Goal: Transaction & Acquisition: Subscribe to service/newsletter

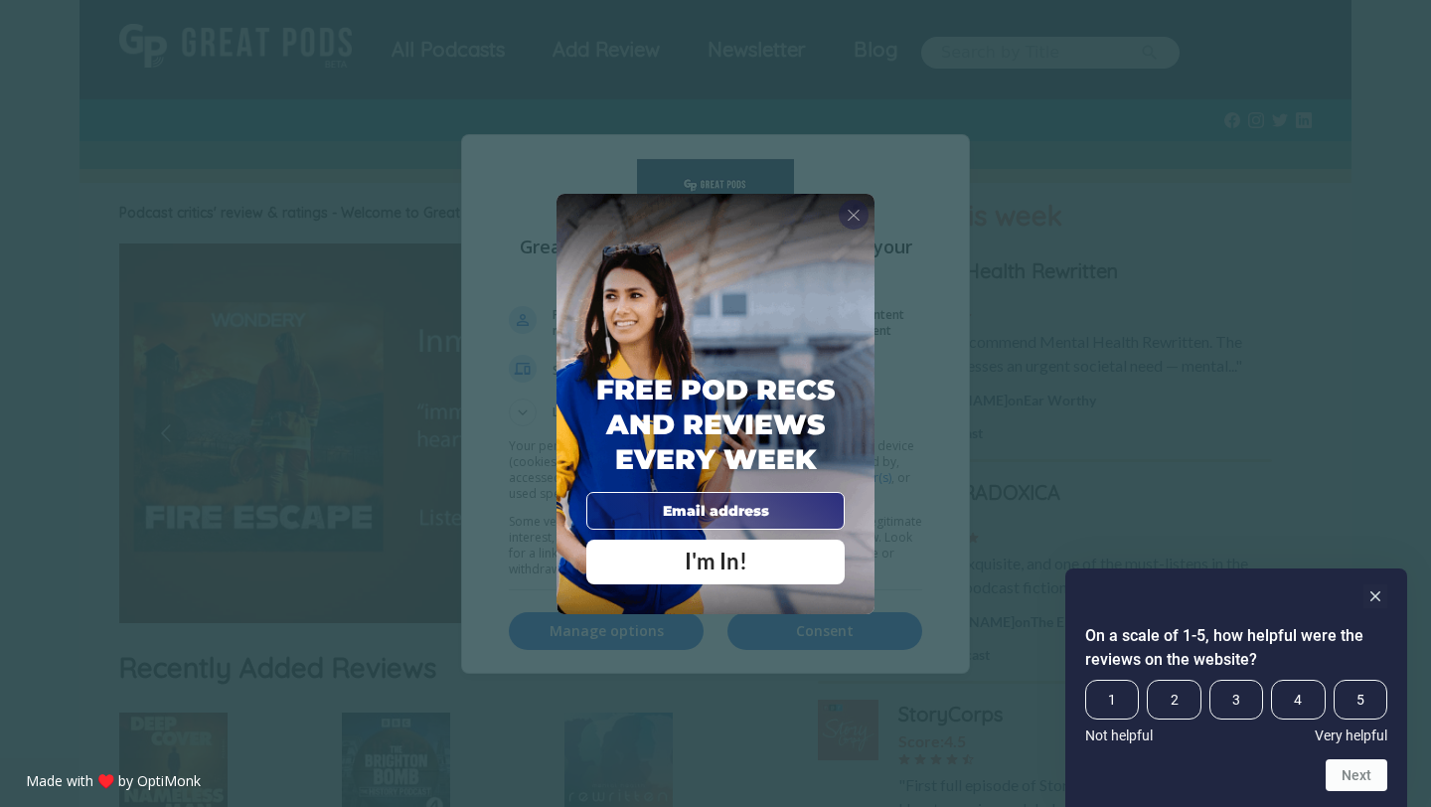
click at [860, 215] on span "X" at bounding box center [854, 215] width 14 height 20
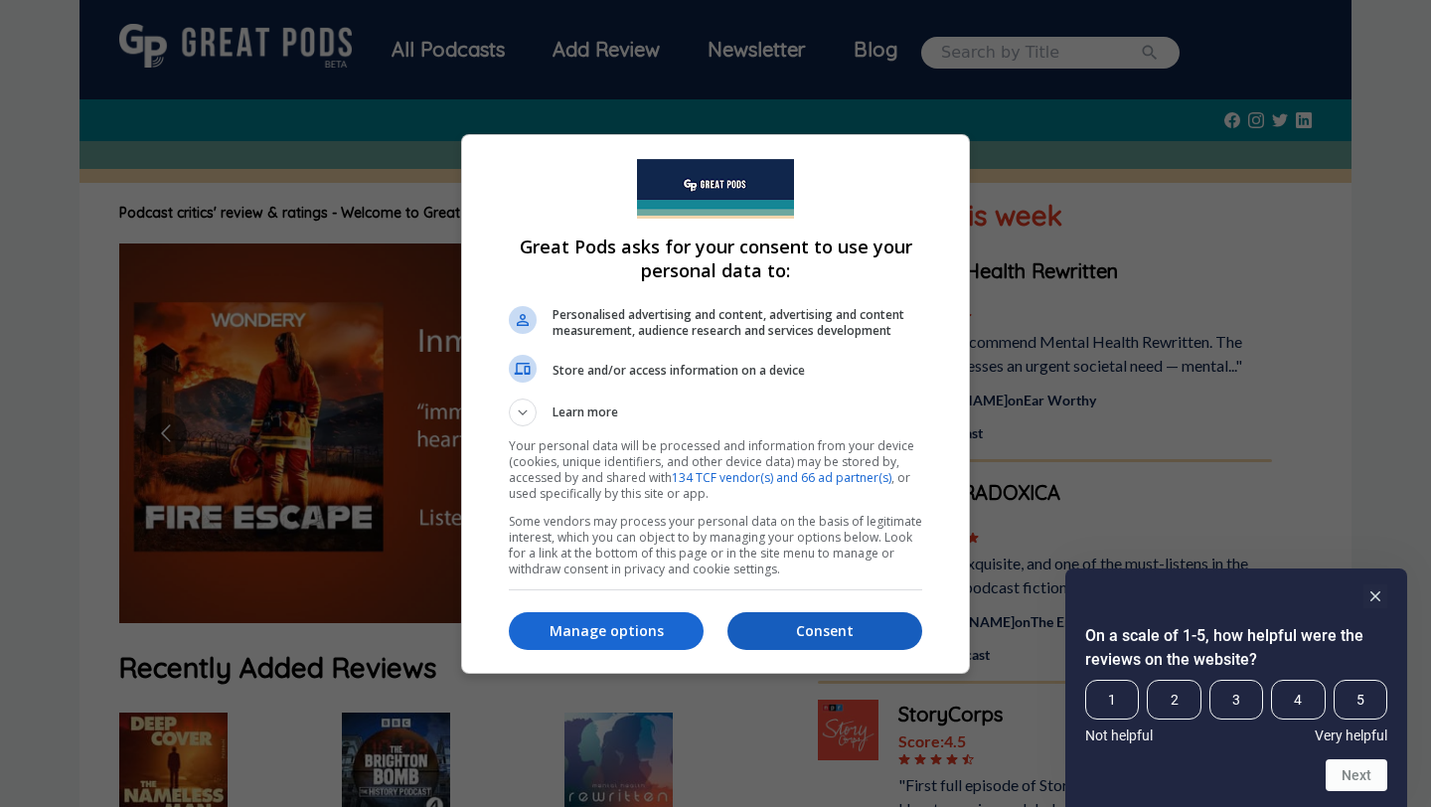
click at [847, 620] on button "Consent" at bounding box center [825, 631] width 195 height 38
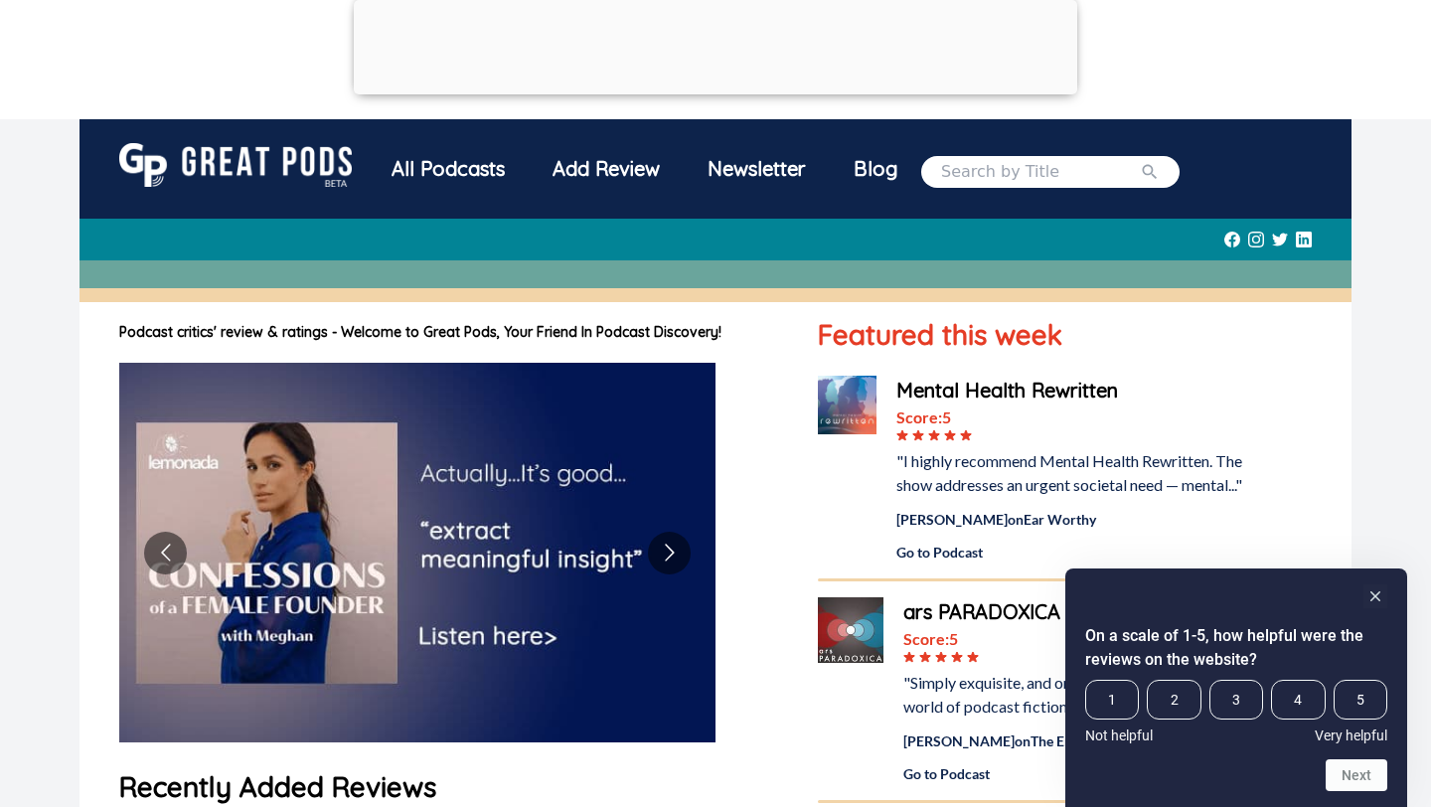
click at [769, 168] on div "Newsletter" at bounding box center [757, 169] width 146 height 52
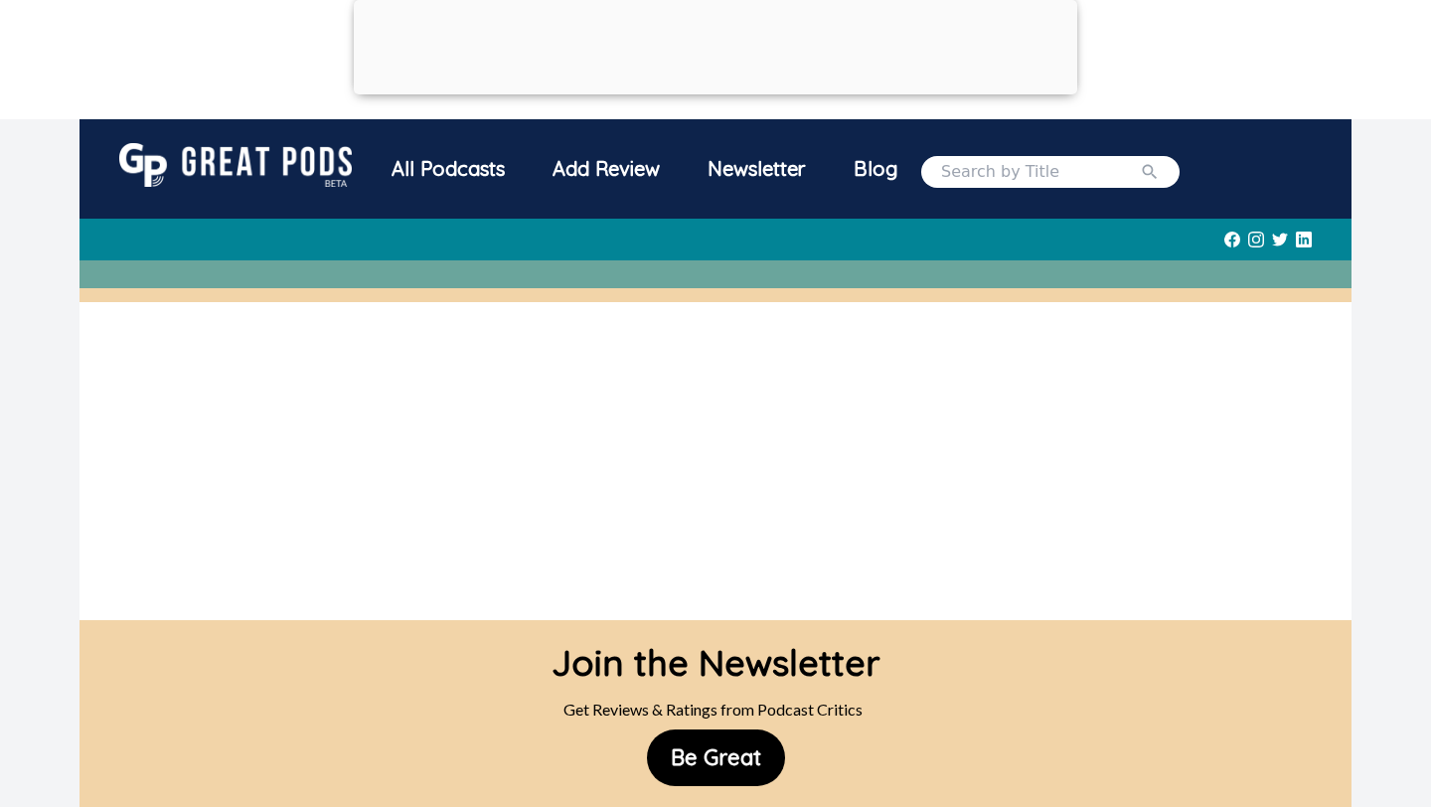
click at [453, 173] on div "All Podcasts" at bounding box center [448, 169] width 161 height 52
click at [302, 157] on img at bounding box center [235, 165] width 233 height 44
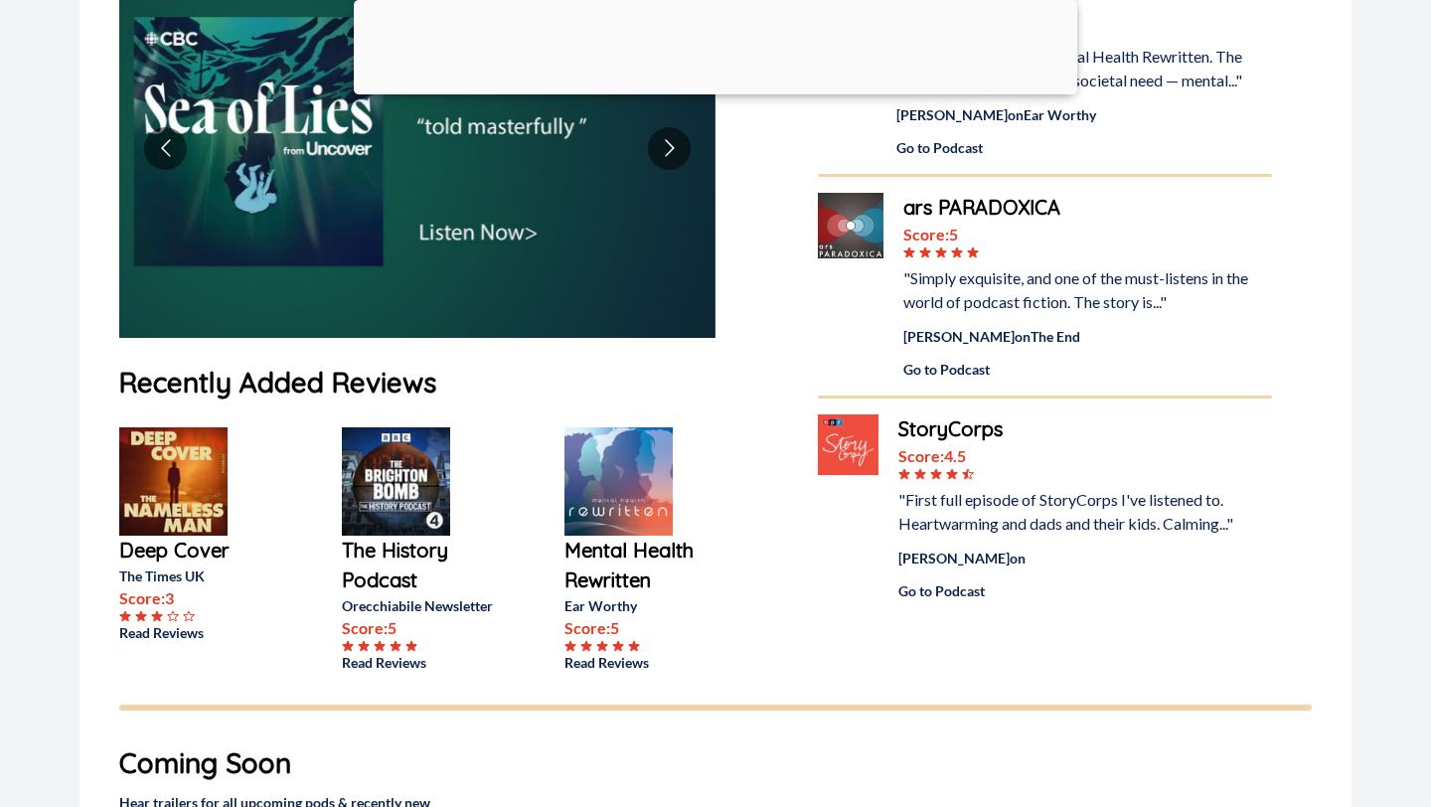
scroll to position [301, 0]
